Goal: Task Accomplishment & Management: Use online tool/utility

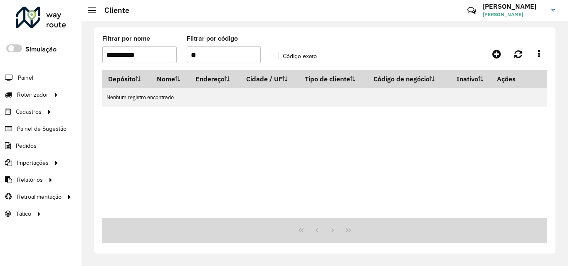
type input "*"
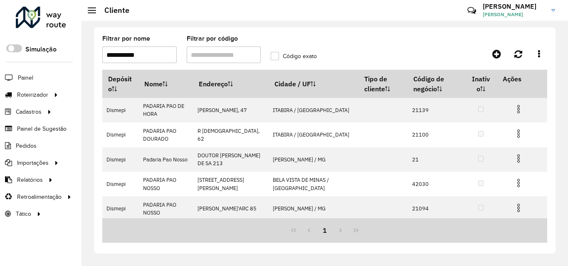
drag, startPoint x: 152, startPoint y: 59, endPoint x: 38, endPoint y: 67, distance: 114.2
click at [38, 67] on div "Roteirizador AmbevTech Simulação Painel Roteirizador Entregas Vendas Cadastros …" at bounding box center [284, 133] width 568 height 266
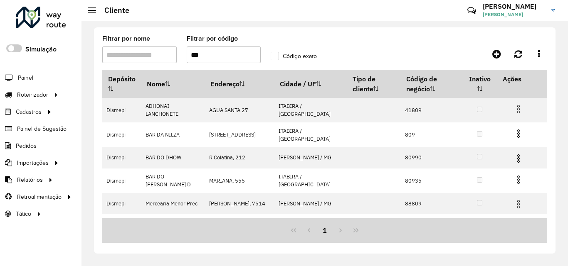
type input "***"
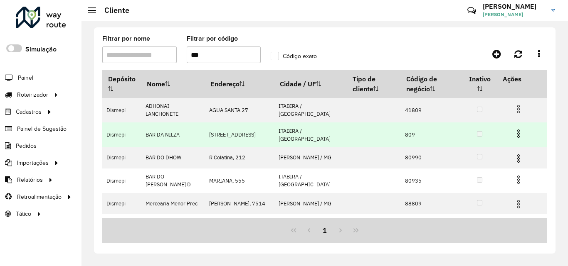
click at [519, 134] on img at bounding box center [518, 134] width 10 height 10
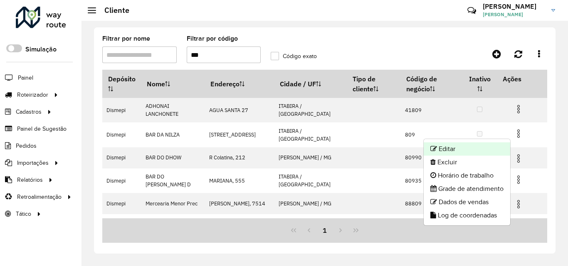
click at [501, 150] on li "Editar" at bounding box center [466, 149] width 86 height 13
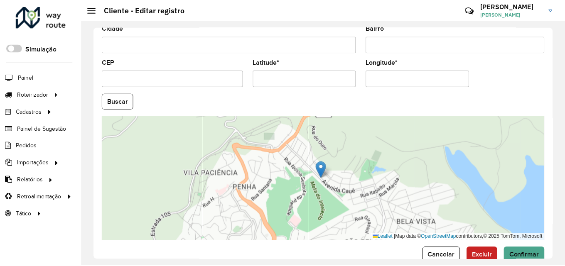
scroll to position [352, 0]
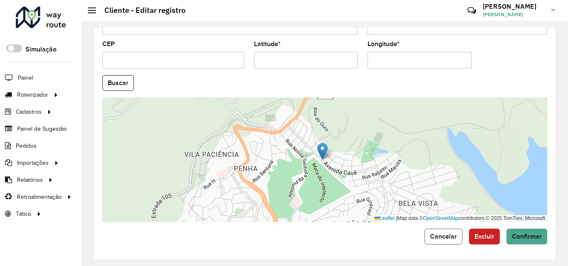
click at [430, 239] on span "Cancelar" at bounding box center [443, 236] width 27 height 7
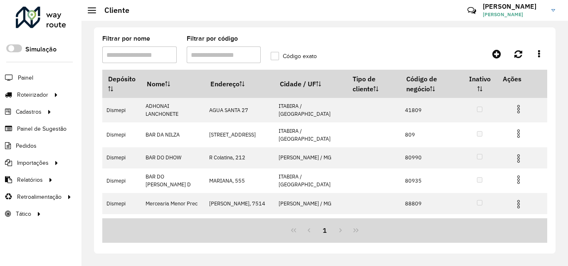
click at [212, 59] on input "Filtrar por código" at bounding box center [224, 55] width 74 height 17
click at [209, 59] on input "Filtrar por código" at bounding box center [224, 55] width 74 height 17
click at [208, 58] on input "Filtrar por código" at bounding box center [224, 55] width 74 height 17
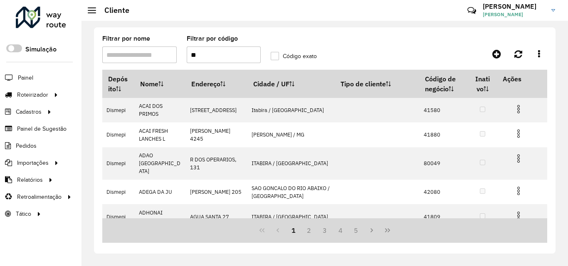
type input "*"
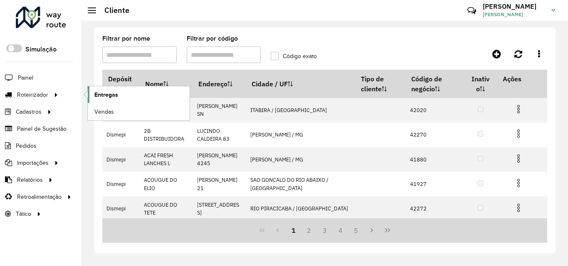
click at [113, 98] on span "Entregas" at bounding box center [106, 95] width 24 height 9
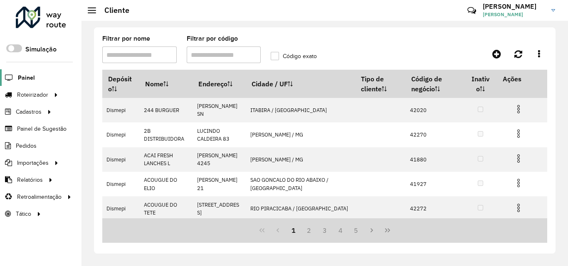
click at [27, 81] on span "Painel" at bounding box center [26, 78] width 17 height 9
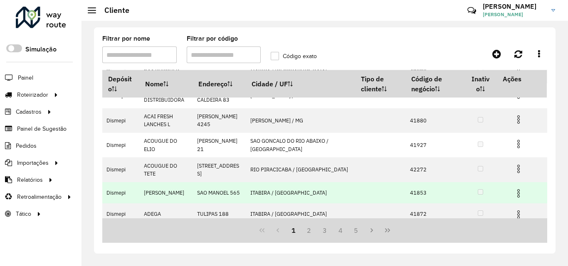
scroll to position [155, 0]
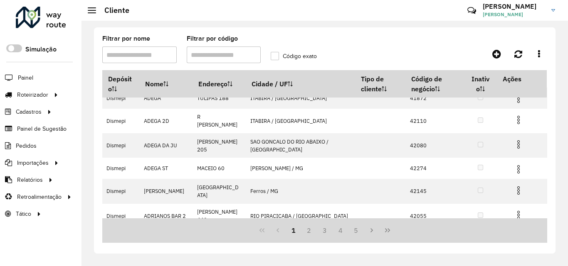
drag, startPoint x: 385, startPoint y: 234, endPoint x: 380, endPoint y: 230, distance: 7.1
click at [381, 230] on button "Last Page" at bounding box center [387, 231] width 16 height 16
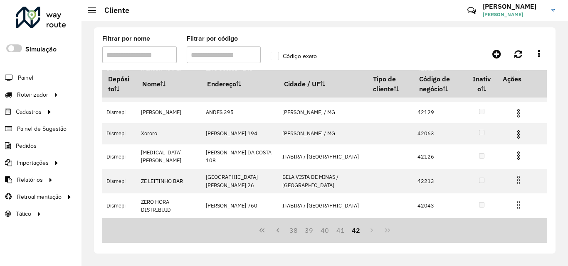
scroll to position [0, 0]
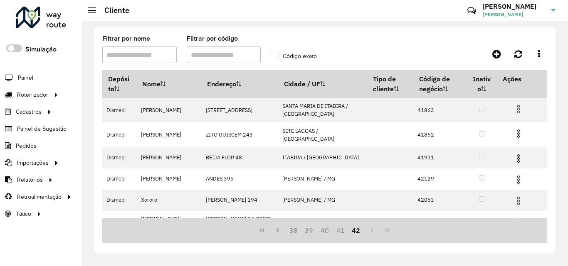
click at [391, 232] on div "38 39 40 41 42" at bounding box center [324, 231] width 445 height 25
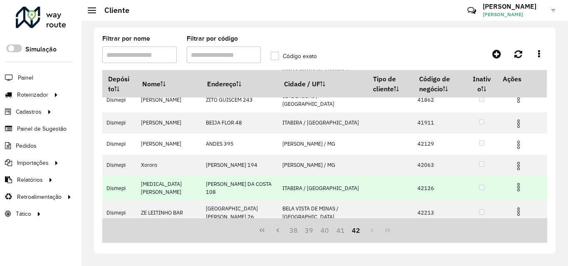
scroll to position [70, 0]
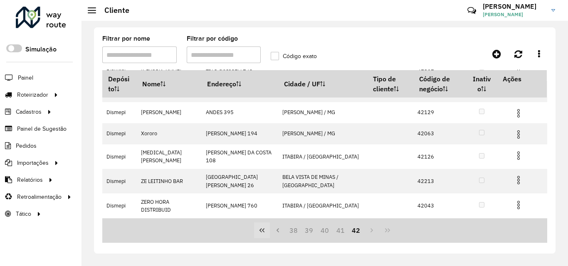
click at [262, 227] on icon "First Page" at bounding box center [261, 230] width 7 height 7
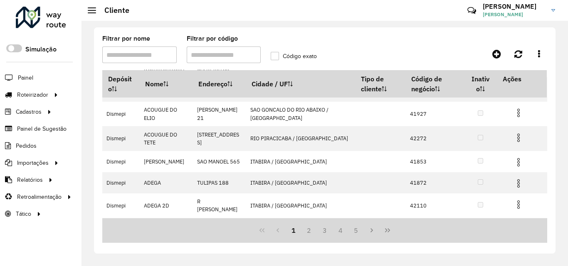
scroll to position [0, 0]
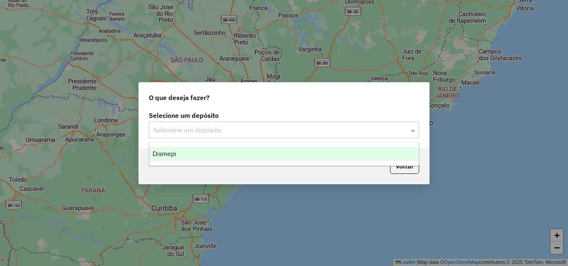
click at [256, 125] on input "text" at bounding box center [275, 130] width 245 height 10
drag, startPoint x: 212, startPoint y: 157, endPoint x: 267, endPoint y: 148, distance: 55.7
click at [212, 156] on div "Dismepi" at bounding box center [283, 154] width 269 height 14
